Goal: Navigation & Orientation: Find specific page/section

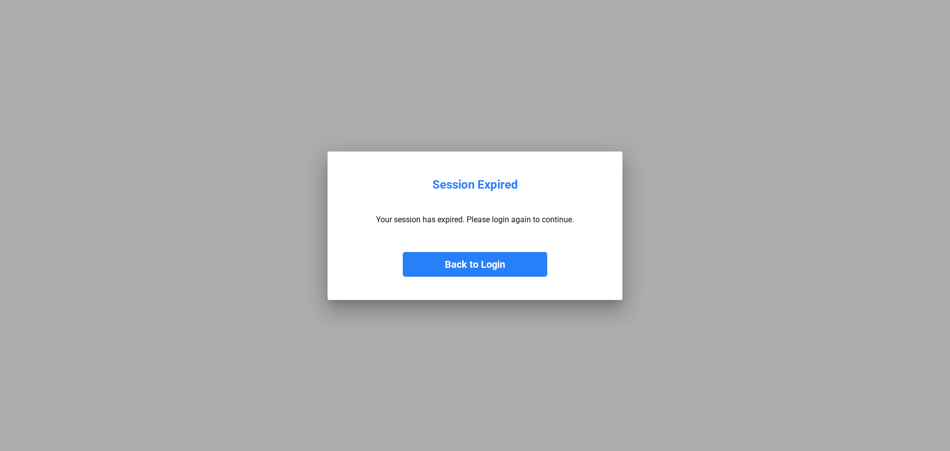
click at [452, 260] on button "Back to Login" at bounding box center [475, 264] width 145 height 25
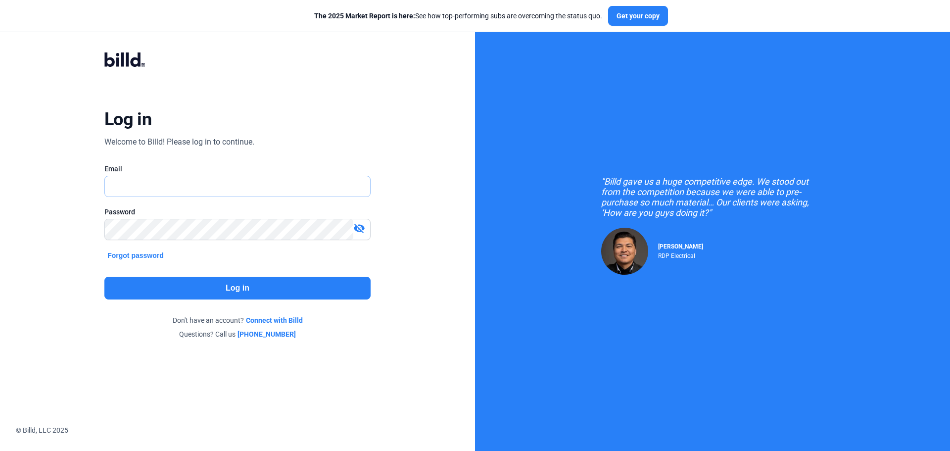
click at [215, 194] on input "text" at bounding box center [232, 186] width 254 height 20
type input "[EMAIL_ADDRESS][DOMAIN_NAME]"
click at [230, 278] on button "Log in" at bounding box center [237, 288] width 266 height 23
